Goal: Obtain resource: Download file/media

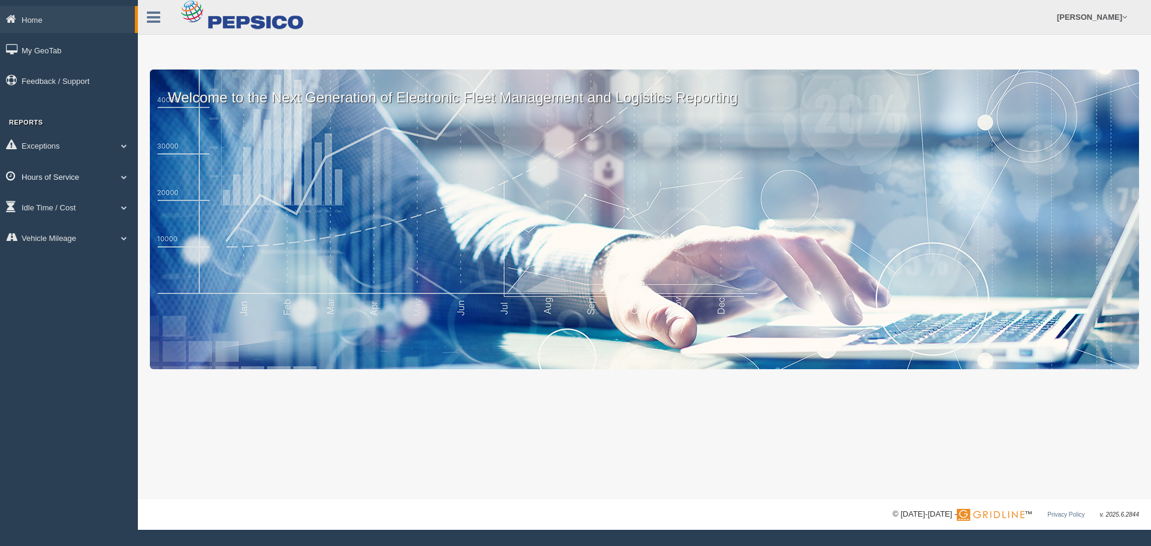
click at [98, 177] on link "Hours of Service" at bounding box center [69, 176] width 138 height 27
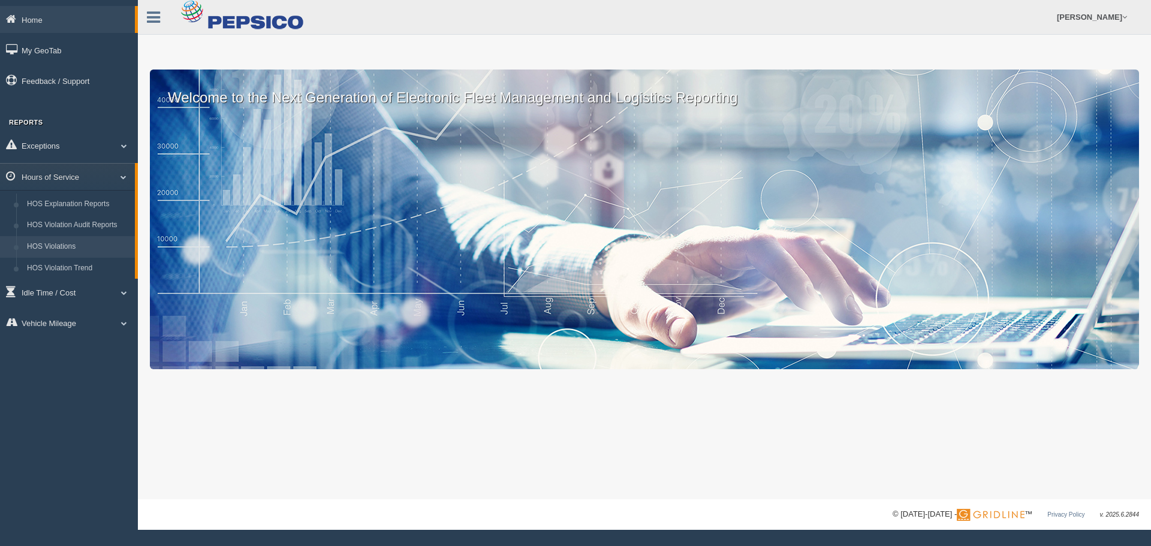
click at [82, 245] on link "HOS Violations" at bounding box center [78, 247] width 113 height 22
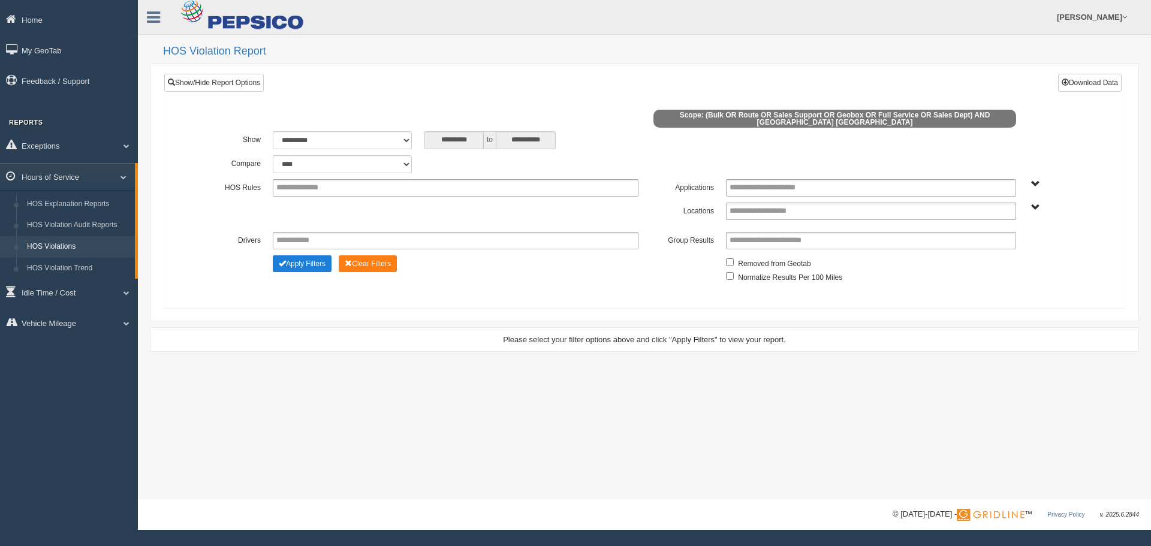
click at [310, 264] on button "Apply Filters" at bounding box center [302, 263] width 59 height 17
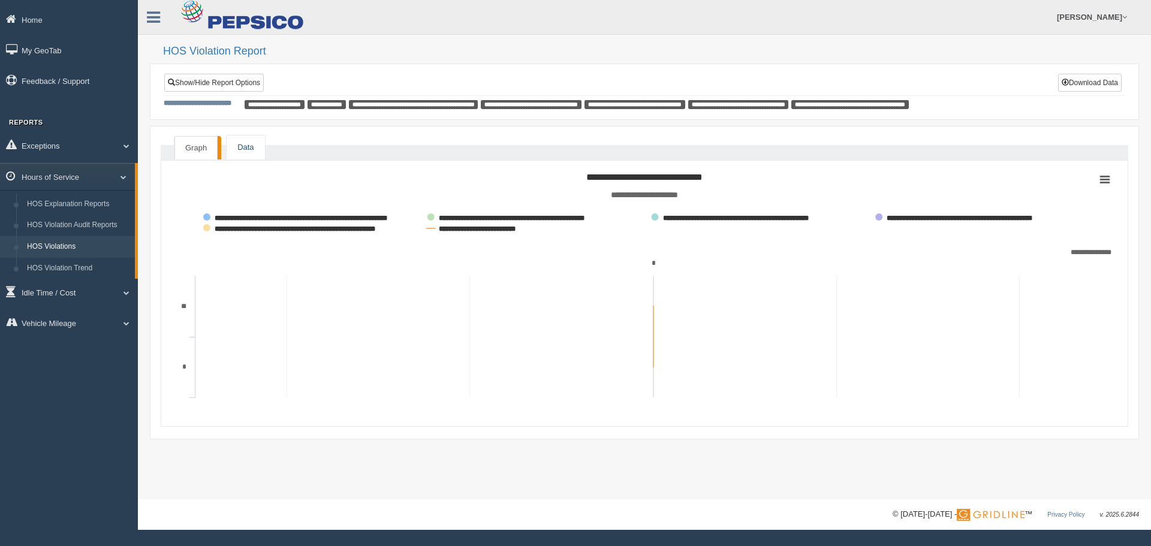
click at [256, 141] on link "Data" at bounding box center [246, 147] width 38 height 25
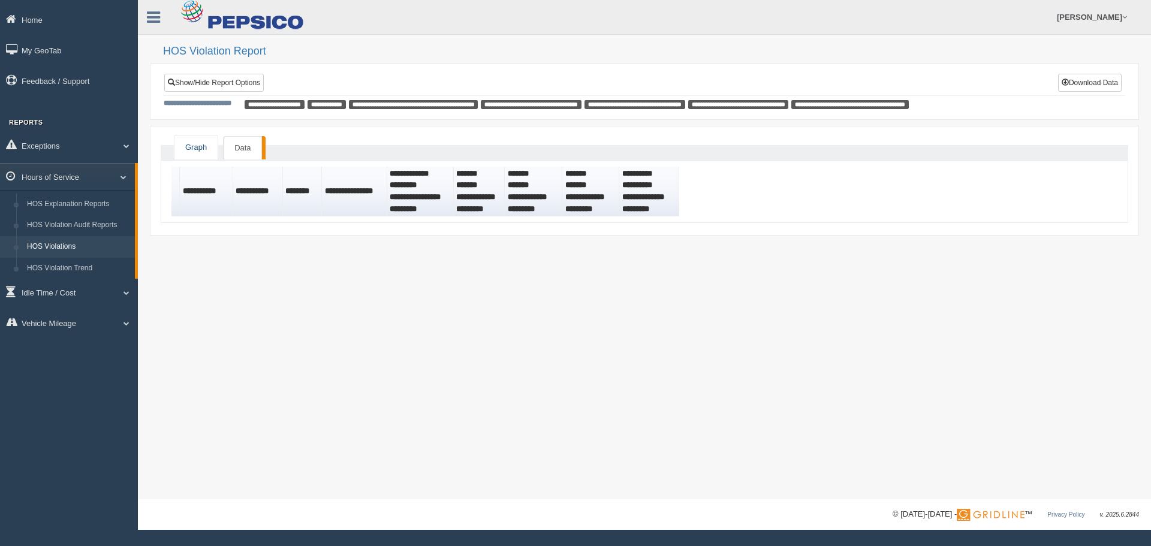
click at [202, 145] on link "Graph" at bounding box center [195, 147] width 43 height 25
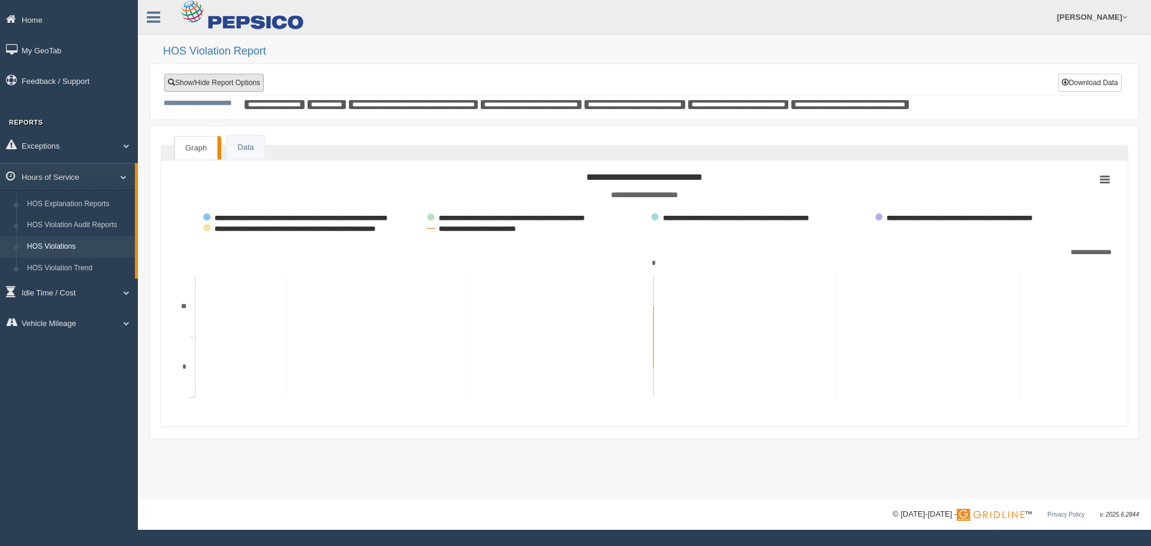
drag, startPoint x: 235, startPoint y: 86, endPoint x: 242, endPoint y: 90, distance: 7.8
click at [236, 85] on link "Show/Hide Report Options" at bounding box center [214, 83] width 100 height 18
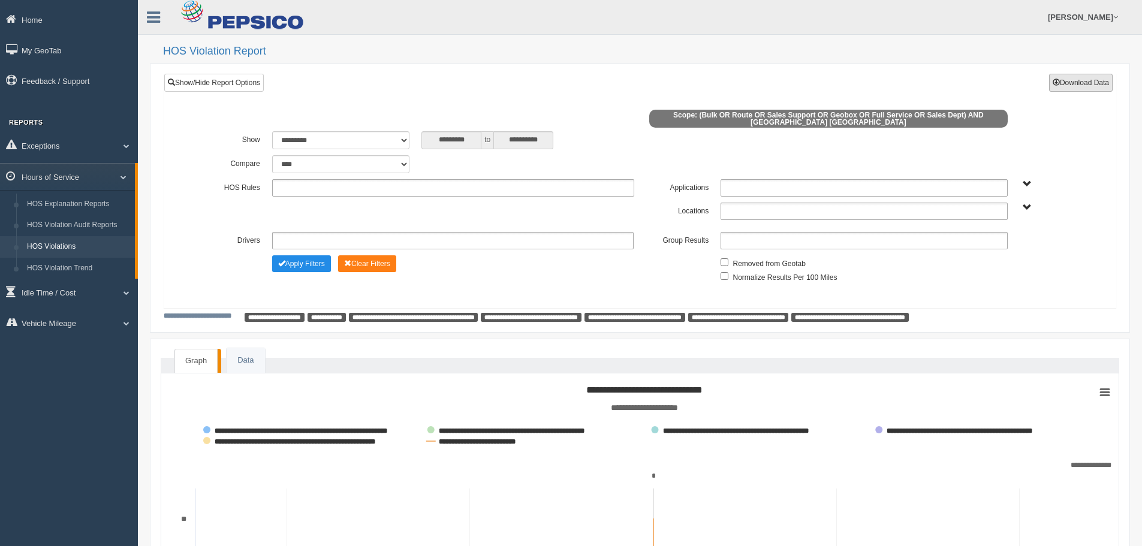
click at [1067, 85] on button "Download Data" at bounding box center [1081, 83] width 64 height 18
